Goal: Check status: Check status

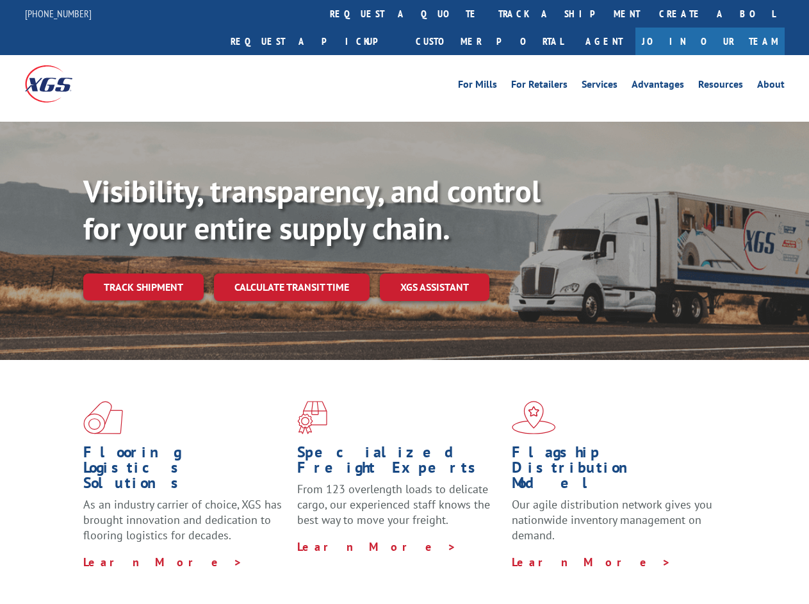
click at [404, 302] on div "Visibility, transparency, and control for your entire supply chain. Track shipm…" at bounding box center [446, 262] width 726 height 179
click at [489, 13] on link "track a shipment" at bounding box center [569, 14] width 161 height 28
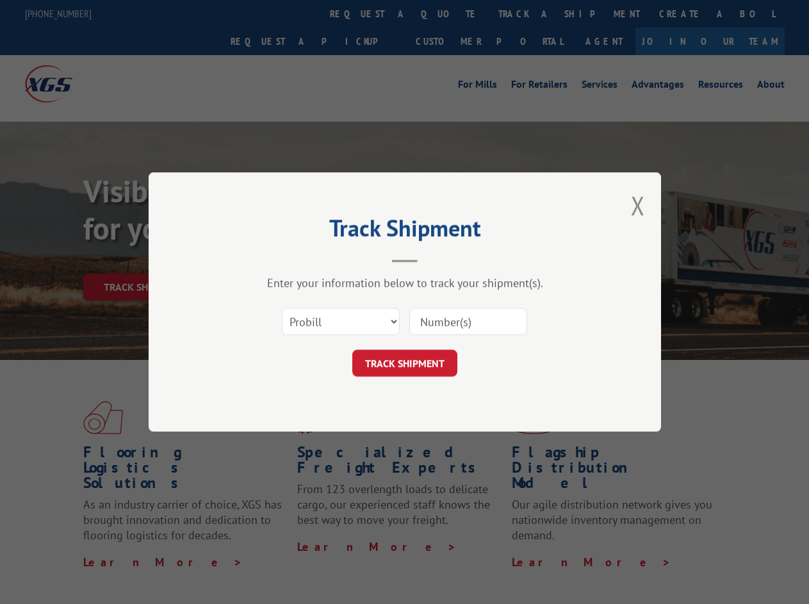
click at [447, 13] on div "Track Shipment Enter your information below to track your shipment(s). Select c…" at bounding box center [404, 302] width 809 height 604
click at [527, 13] on div "Track Shipment Enter your information below to track your shipment(s). Select c…" at bounding box center [404, 302] width 809 height 604
click at [143, 259] on div "Track Shipment Enter your information below to track your shipment(s). Select c…" at bounding box center [404, 302] width 809 height 604
click at [291, 259] on header "Track Shipment" at bounding box center [405, 241] width 384 height 44
click at [435, 259] on header "Track Shipment" at bounding box center [405, 241] width 384 height 44
